Goal: Information Seeking & Learning: Learn about a topic

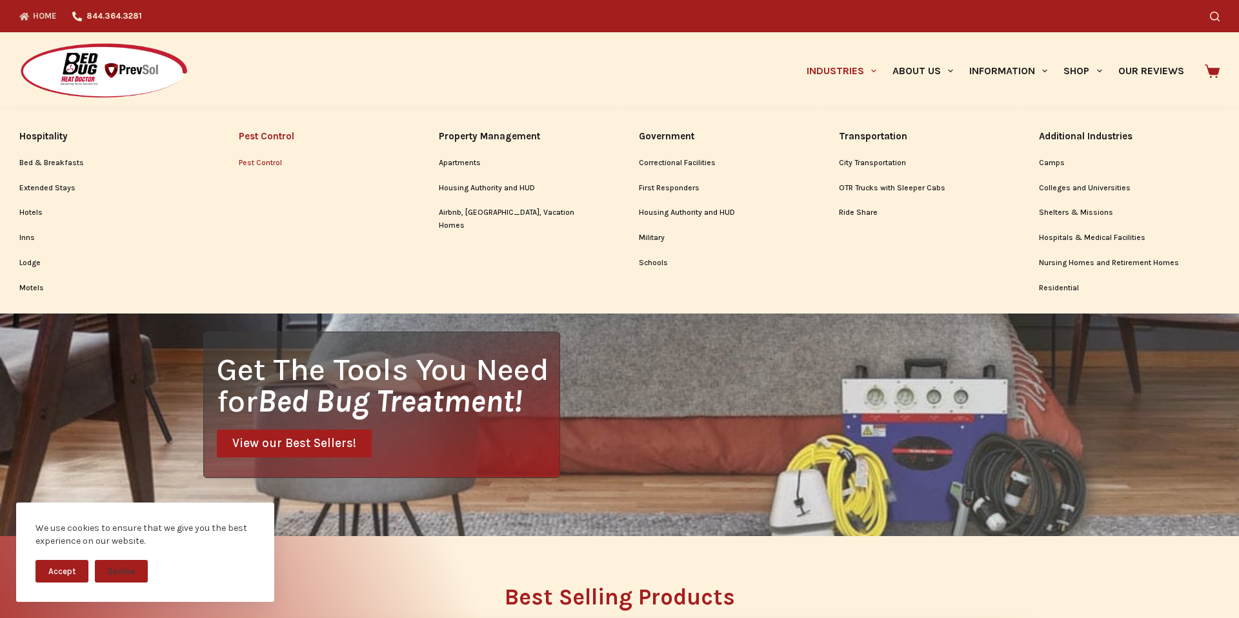
click at [273, 164] on link "Pest Control" at bounding box center [319, 163] width 161 height 25
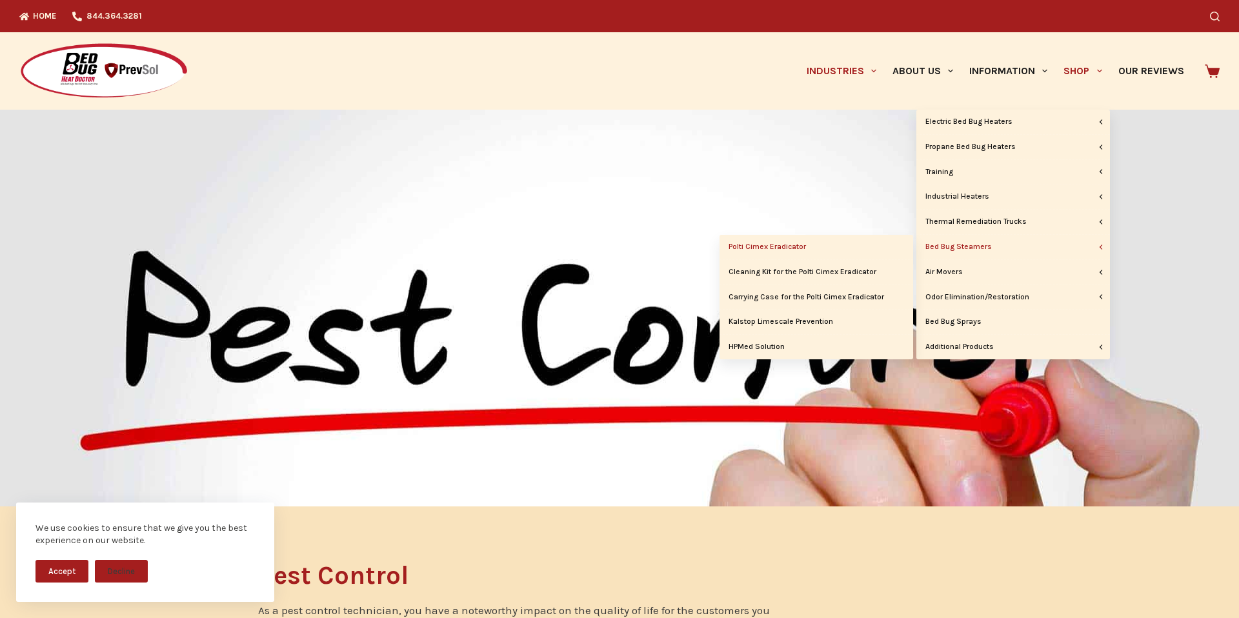
click at [793, 244] on link "Polti Cimex Eradicator" at bounding box center [816, 247] width 194 height 25
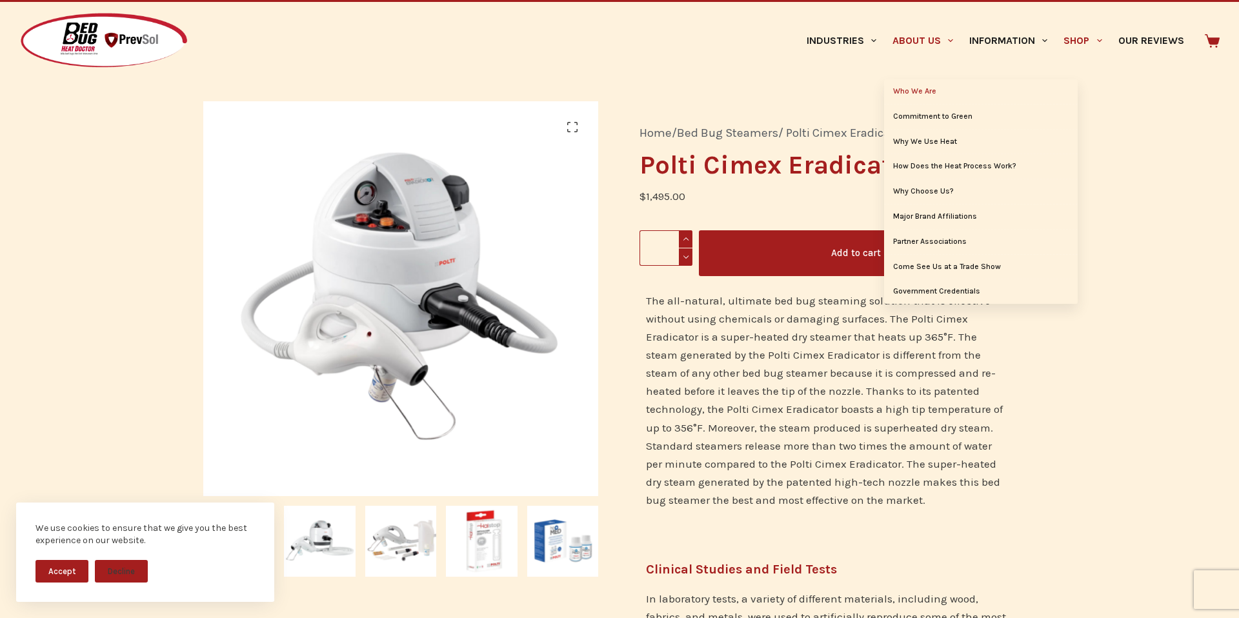
click at [908, 91] on link "Who We Are" at bounding box center [981, 91] width 194 height 25
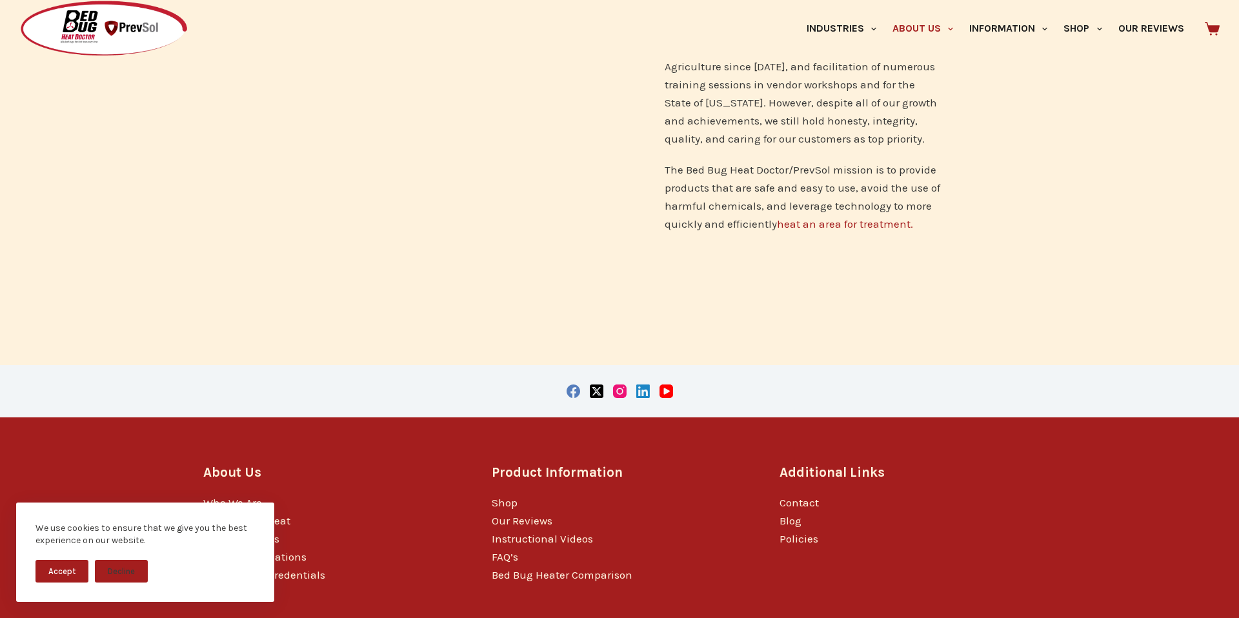
scroll to position [950, 0]
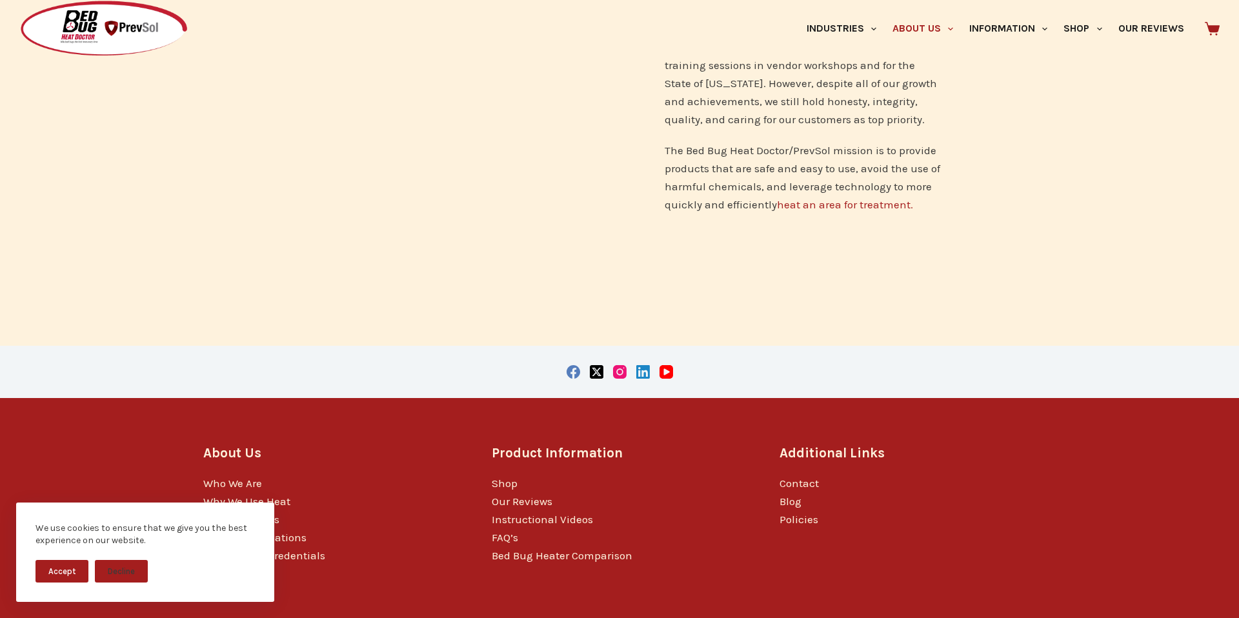
drag, startPoint x: 543, startPoint y: 596, endPoint x: 636, endPoint y: 603, distance: 93.8
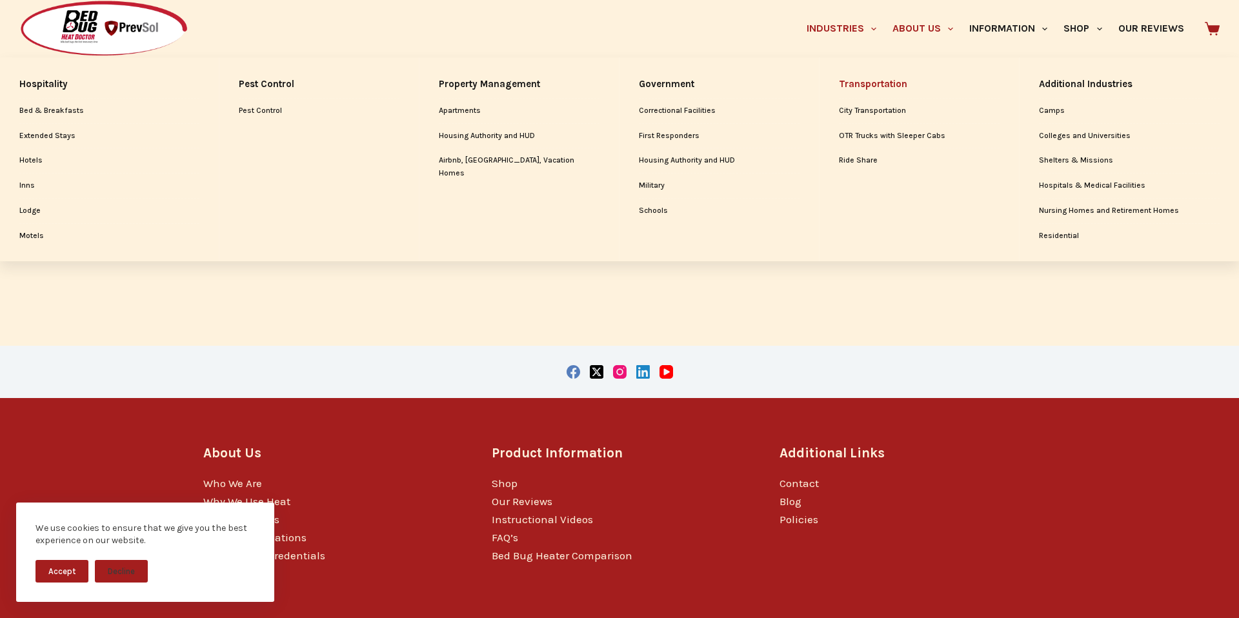
click at [894, 73] on link "Transportation" at bounding box center [919, 84] width 161 height 28
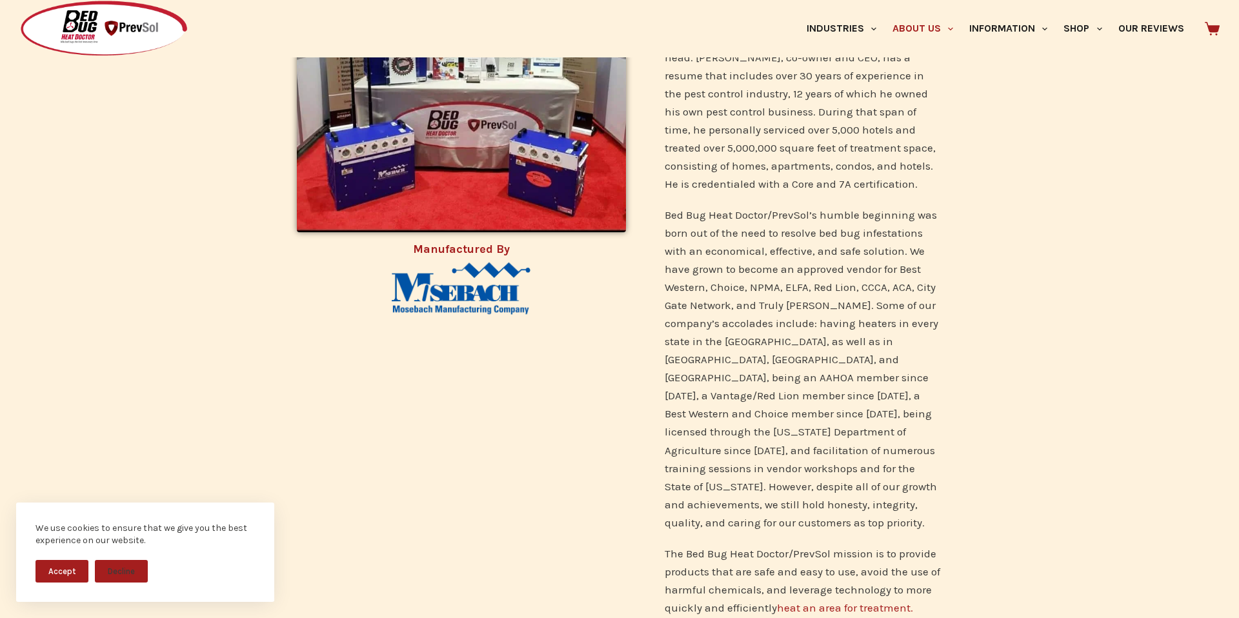
scroll to position [458, 0]
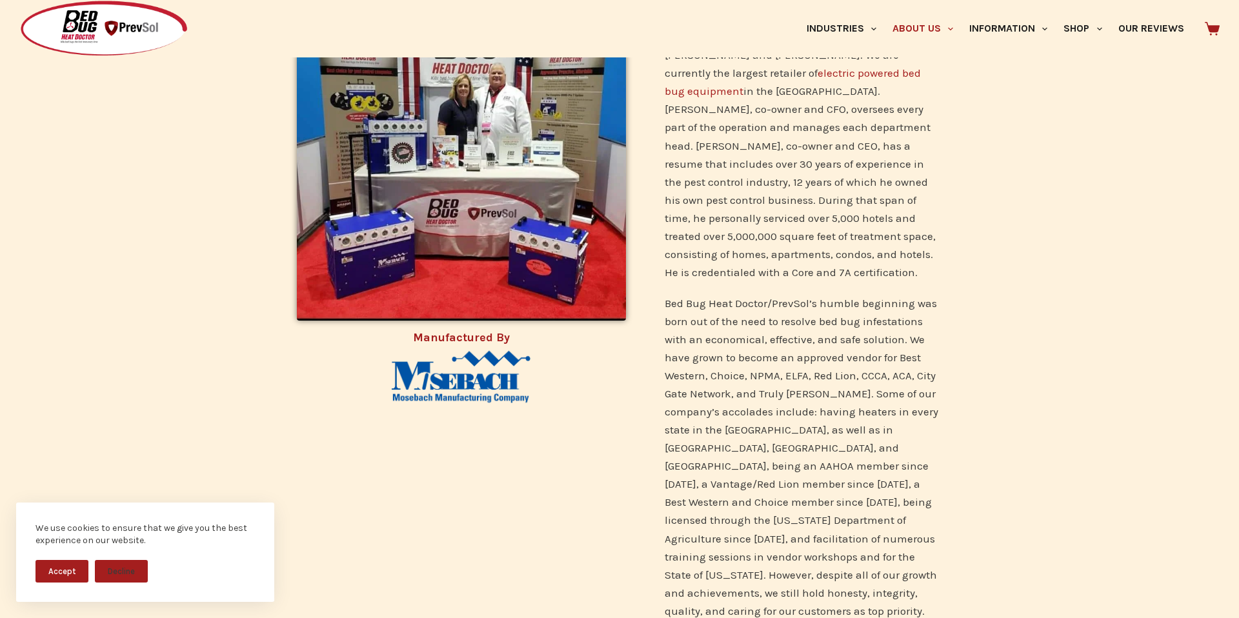
click at [772, 275] on div "Bed Bug Heat Doctor/PrevSol is a family owned and operated business that was fo…" at bounding box center [802, 357] width 315 height 734
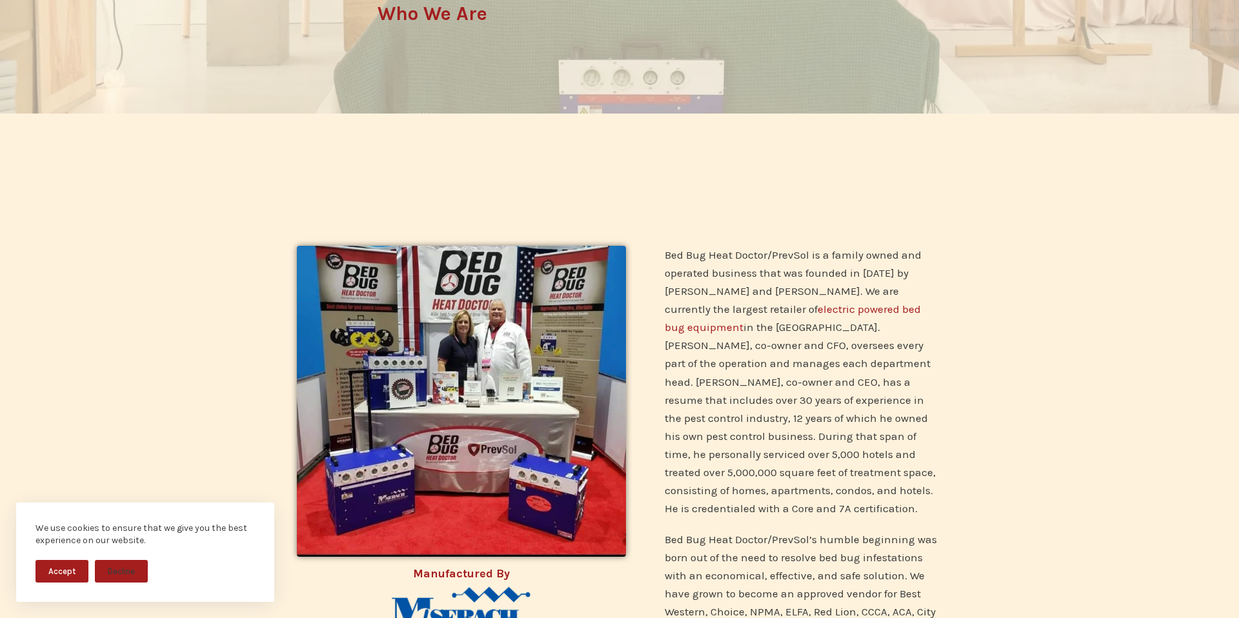
scroll to position [0, 0]
